Goal: Information Seeking & Learning: Learn about a topic

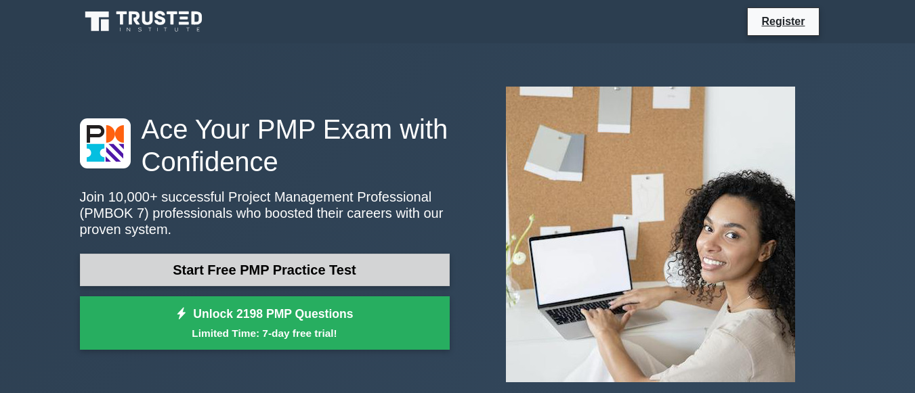
click at [255, 267] on link "Start Free PMP Practice Test" at bounding box center [265, 270] width 370 height 32
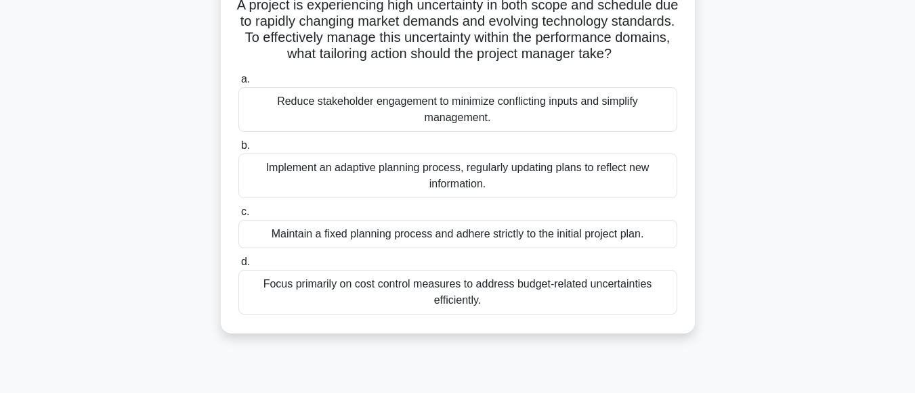
scroll to position [68, 0]
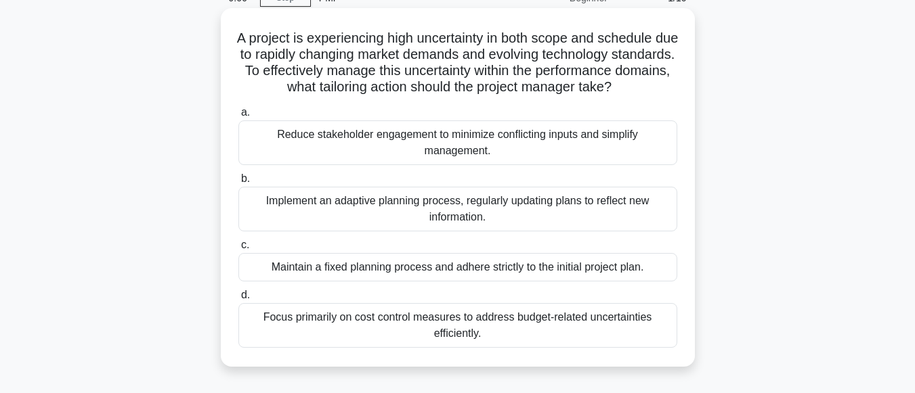
click at [328, 162] on div "Reduce stakeholder engagement to minimize conflicting inputs and simplify manag…" at bounding box center [457, 143] width 439 height 45
click at [238, 117] on input "a. Reduce stakeholder engagement to minimize conflicting inputs and simplify ma…" at bounding box center [238, 112] width 0 height 9
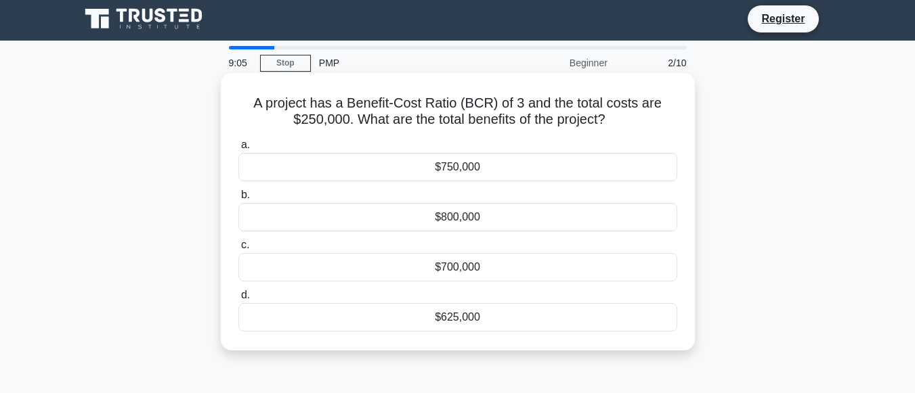
scroll to position [0, 0]
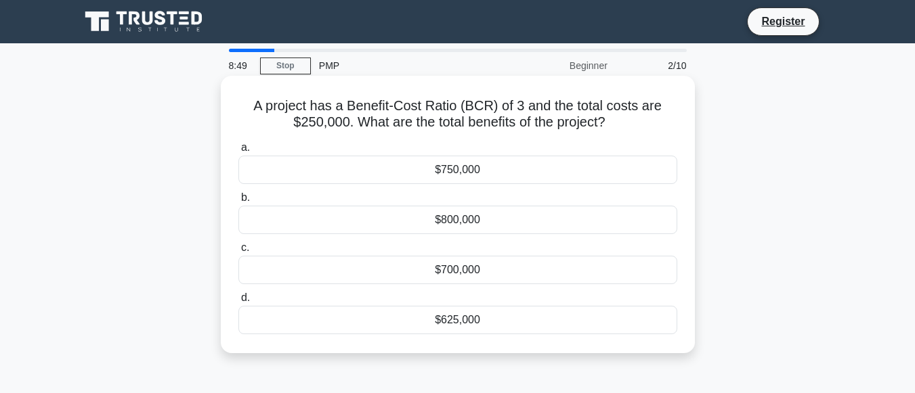
click at [326, 165] on div "$750,000" at bounding box center [457, 170] width 439 height 28
click at [238, 152] on input "a. $750,000" at bounding box center [238, 148] width 0 height 9
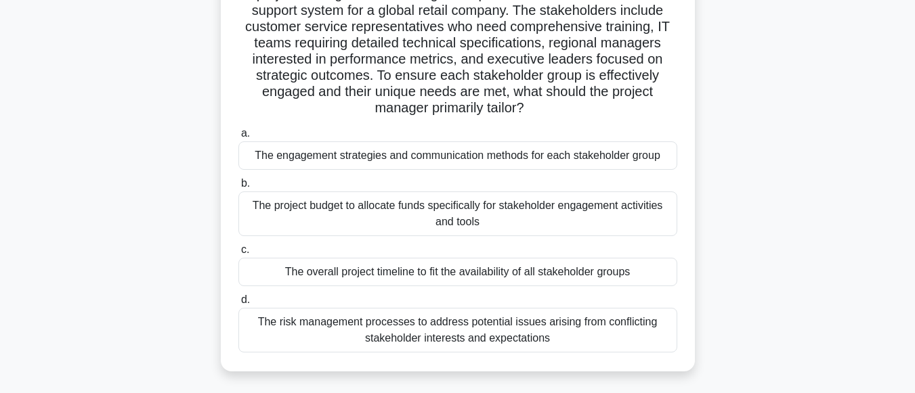
scroll to position [135, 0]
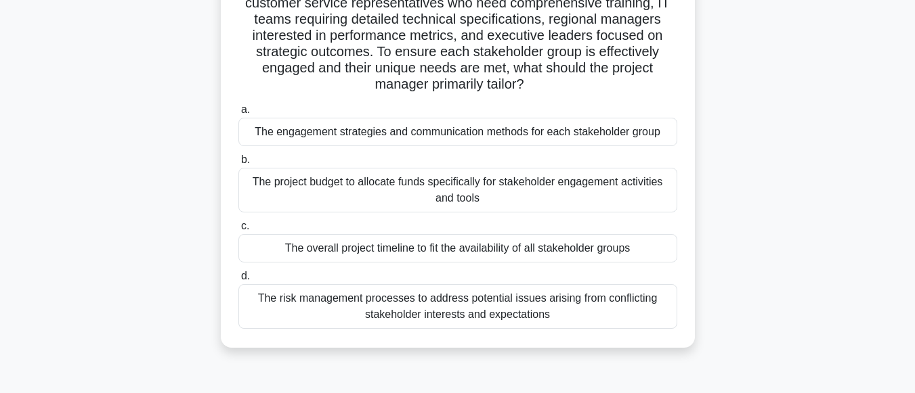
click at [408, 316] on div "The risk management processes to address potential issues arising from conflict…" at bounding box center [457, 306] width 439 height 45
click at [238, 281] on input "d. The risk management processes to address potential issues arising from confl…" at bounding box center [238, 276] width 0 height 9
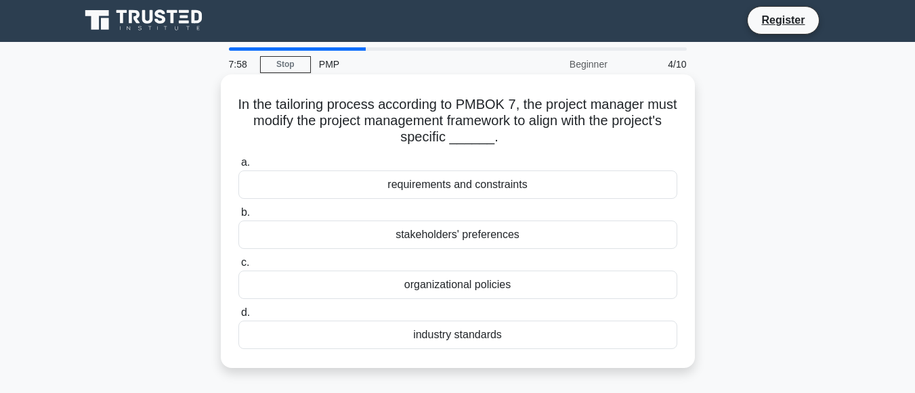
scroll to position [0, 0]
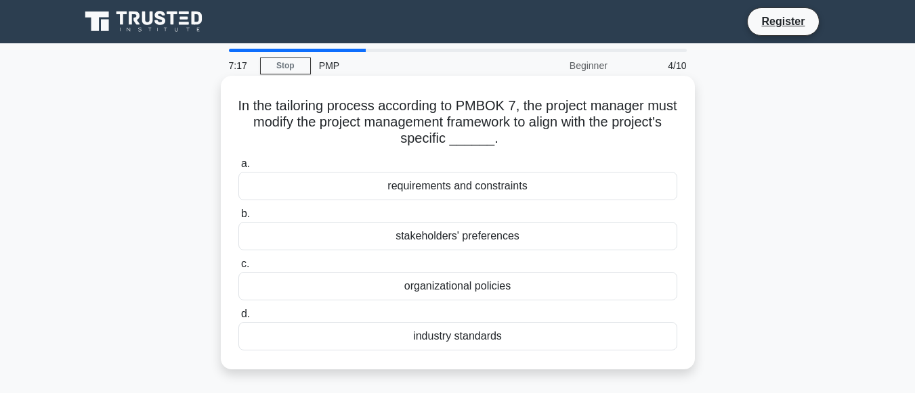
click at [464, 338] on div "industry standards" at bounding box center [457, 336] width 439 height 28
click at [238, 319] on input "d. industry standards" at bounding box center [238, 314] width 0 height 9
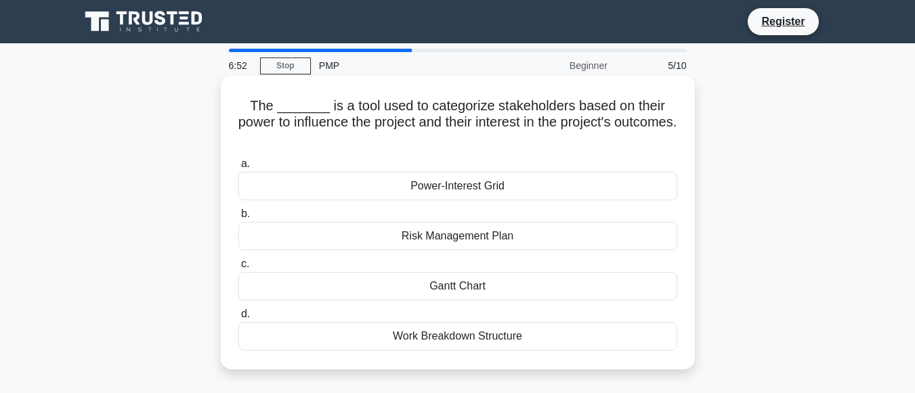
click at [441, 191] on div "Power-Interest Grid" at bounding box center [457, 186] width 439 height 28
click at [238, 169] on input "a. Power-Interest Grid" at bounding box center [238, 164] width 0 height 9
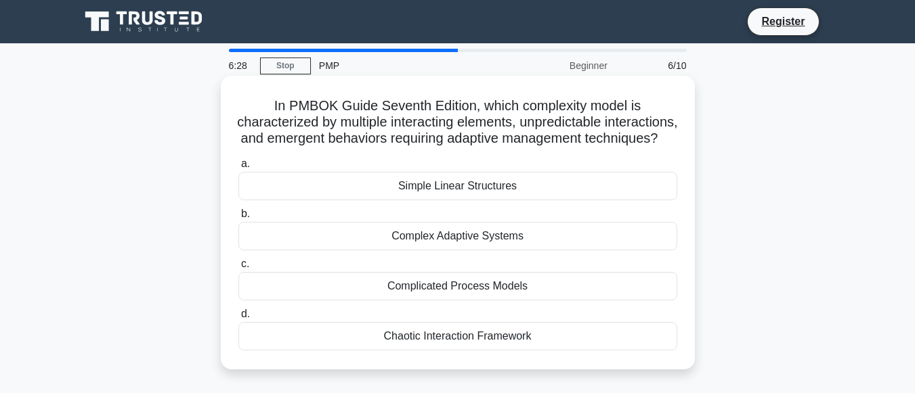
click at [417, 350] on div "Chaotic Interaction Framework" at bounding box center [457, 336] width 439 height 28
click at [238, 319] on input "d. Chaotic Interaction Framework" at bounding box center [238, 314] width 0 height 9
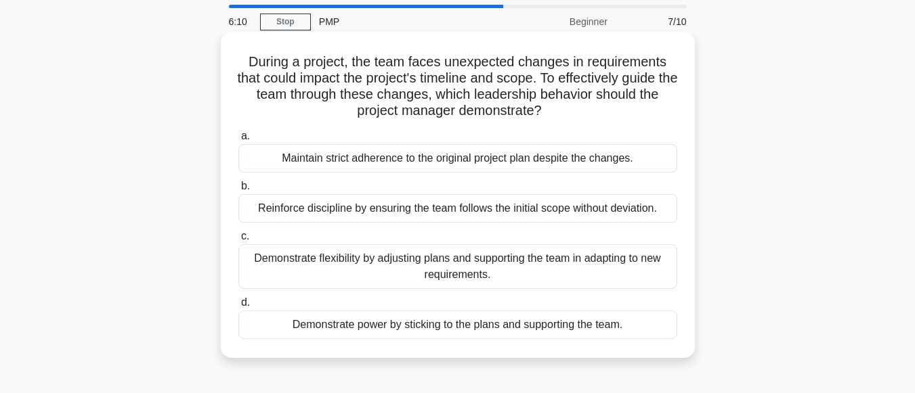
scroll to position [68, 0]
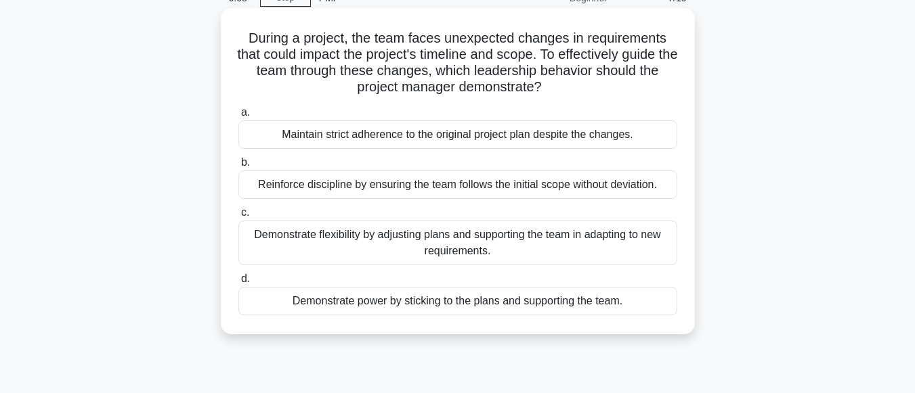
click at [387, 240] on div "Demonstrate flexibility by adjusting plans and supporting the team in adapting …" at bounding box center [457, 243] width 439 height 45
click at [238, 217] on input "c. Demonstrate flexibility by adjusting plans and supporting the team in adapti…" at bounding box center [238, 213] width 0 height 9
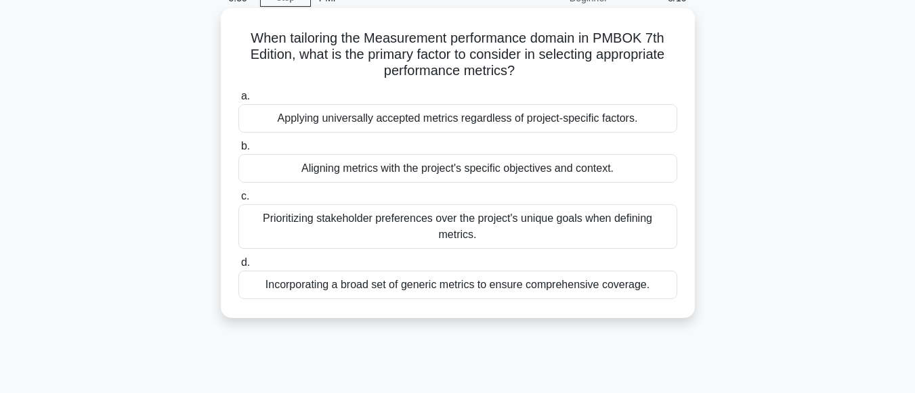
click at [442, 117] on div "Applying universally accepted metrics regardless of project-specific factors." at bounding box center [457, 118] width 439 height 28
click at [238, 101] on input "a. Applying universally accepted metrics regardless of project-specific factors." at bounding box center [238, 96] width 0 height 9
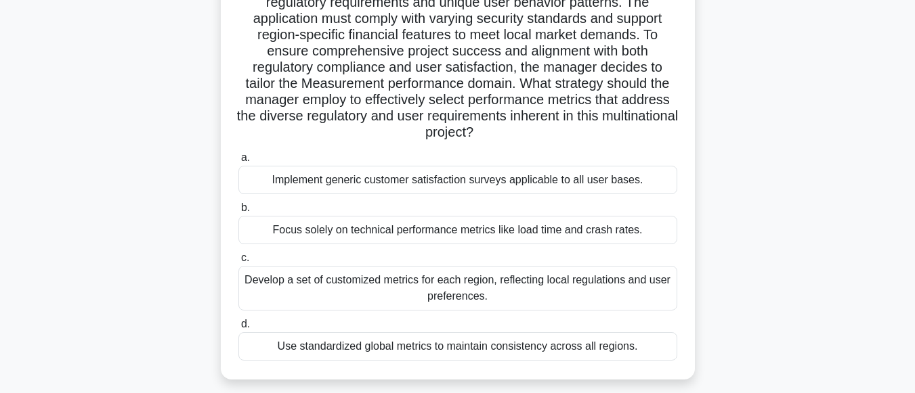
scroll to position [203, 0]
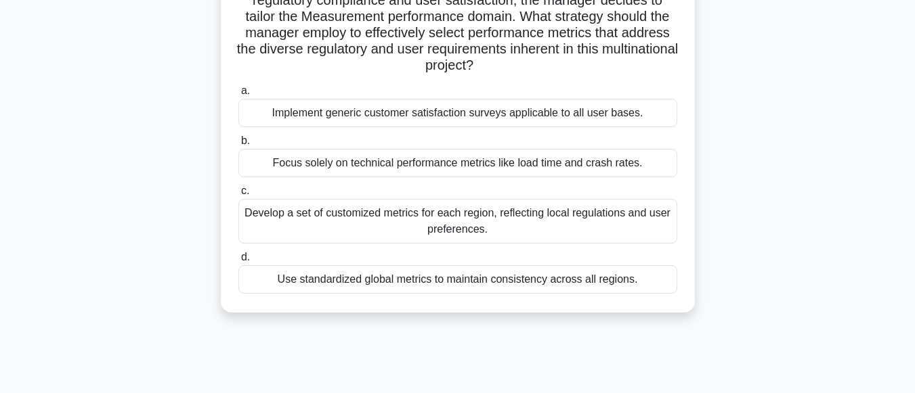
click at [457, 222] on div "Develop a set of customized metrics for each region, reflecting local regulatio…" at bounding box center [457, 221] width 439 height 45
click at [238, 196] on input "c. Develop a set of customized metrics for each region, reflecting local regula…" at bounding box center [238, 191] width 0 height 9
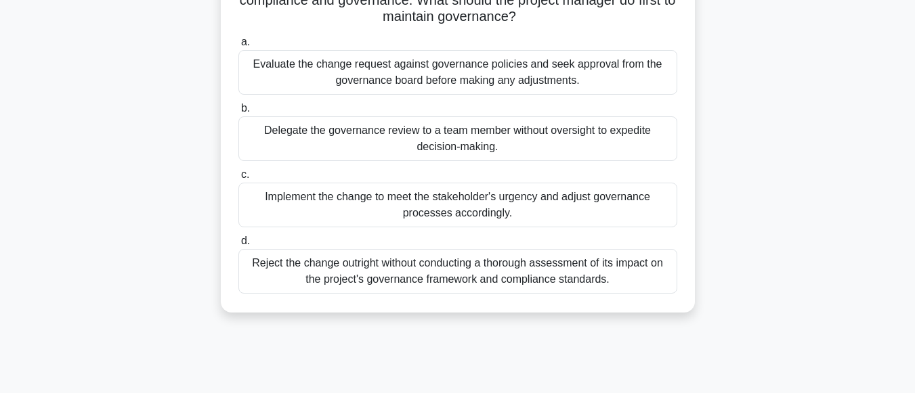
click at [454, 79] on div "Evaluate the change request against governance policies and seek approval from …" at bounding box center [457, 72] width 439 height 45
click at [238, 47] on input "a. Evaluate the change request against governance policies and seek approval fr…" at bounding box center [238, 42] width 0 height 9
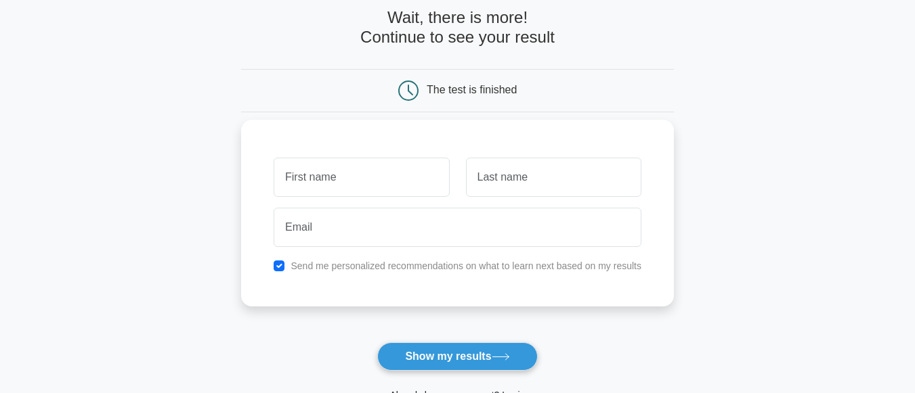
scroll to position [135, 0]
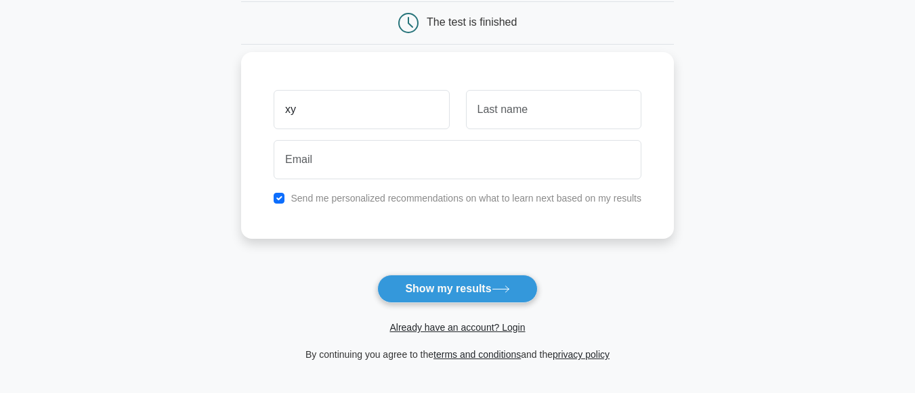
type input "x"
click at [290, 108] on input "xXY JAY" at bounding box center [361, 109] width 175 height 39
type input "XY JAY"
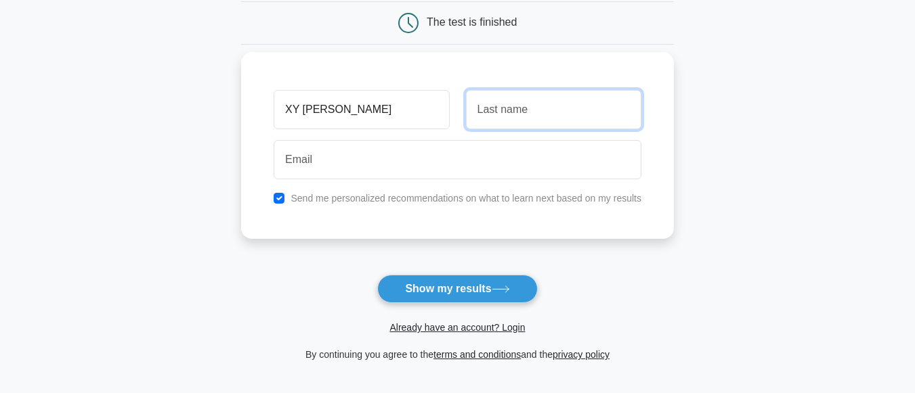
click at [486, 112] on input "text" at bounding box center [553, 109] width 175 height 39
type input "BARAN"
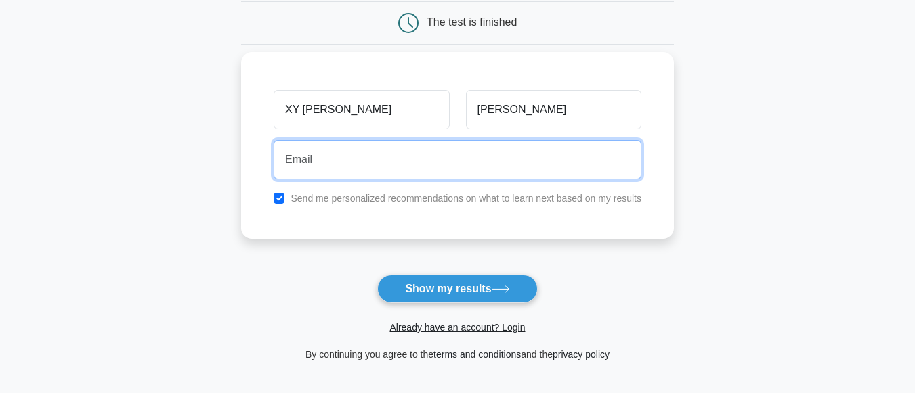
click at [391, 171] on input "email" at bounding box center [458, 159] width 368 height 39
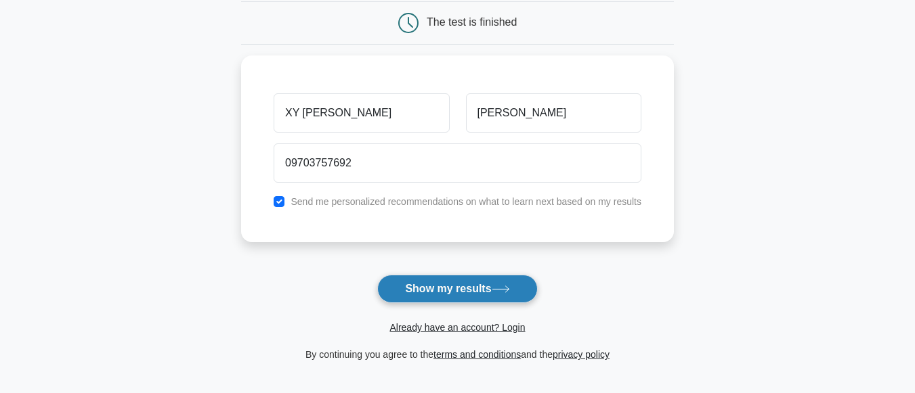
click at [404, 286] on button "Show my results" at bounding box center [457, 289] width 160 height 28
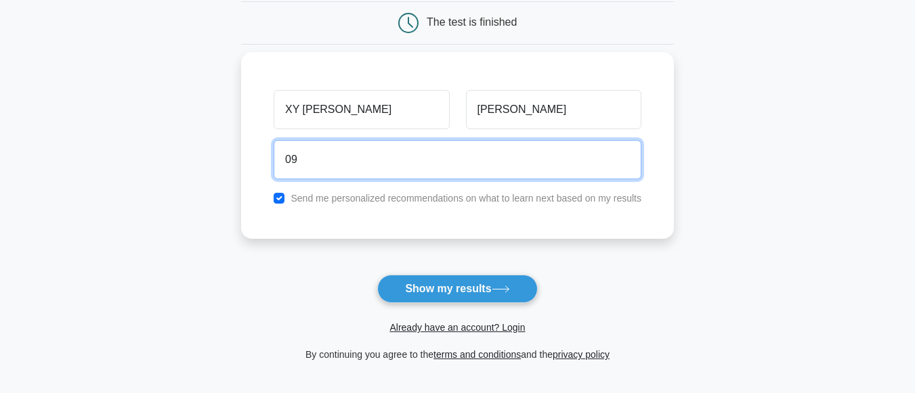
type input "0"
type input "B"
type input "baranxyjay7@gmail.com"
click at [377, 275] on button "Show my results" at bounding box center [457, 289] width 160 height 28
